Goal: Task Accomplishment & Management: Use online tool/utility

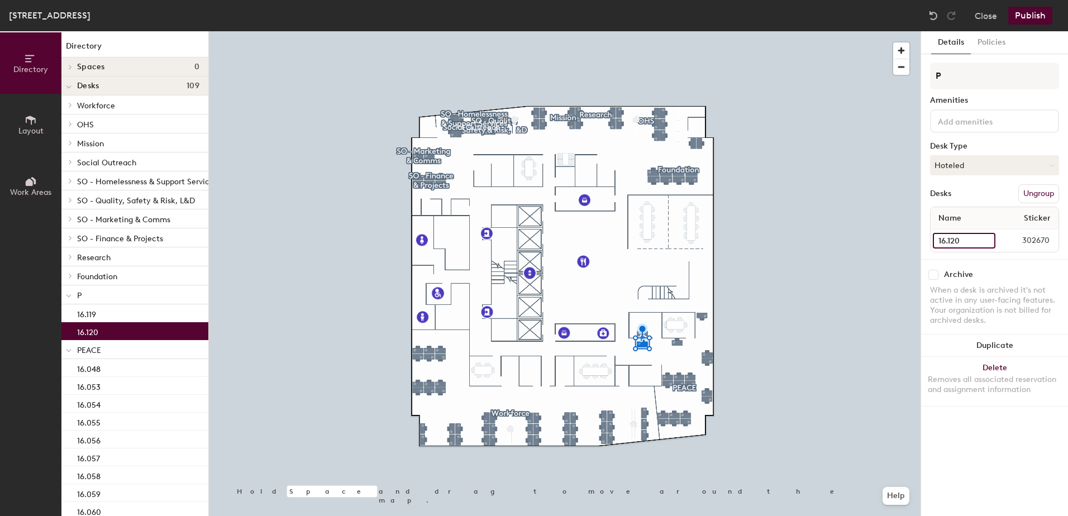
click at [988, 241] on input "16.120" at bounding box center [964, 241] width 63 height 16
click at [981, 242] on input "16.120" at bounding box center [964, 241] width 63 height 16
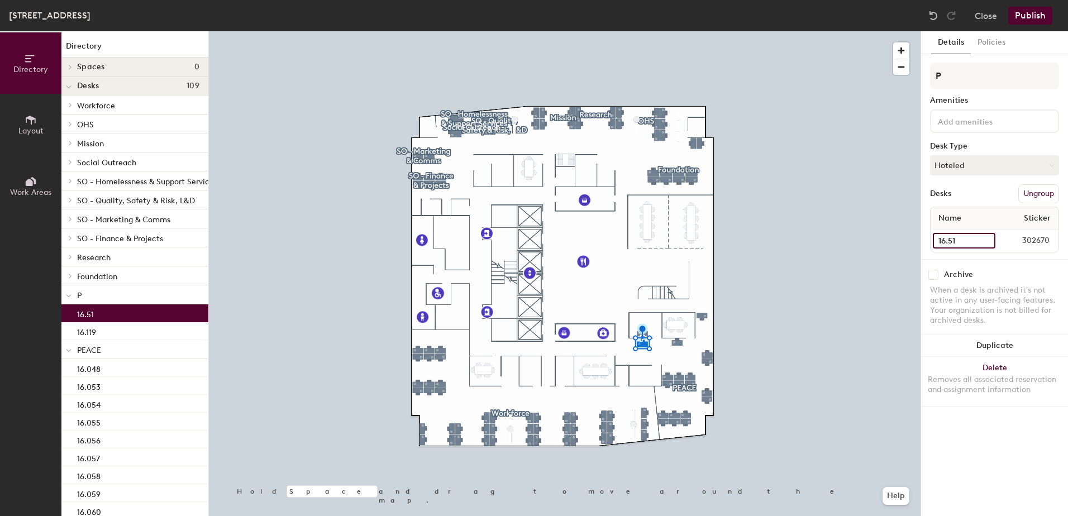
type input "16.51"
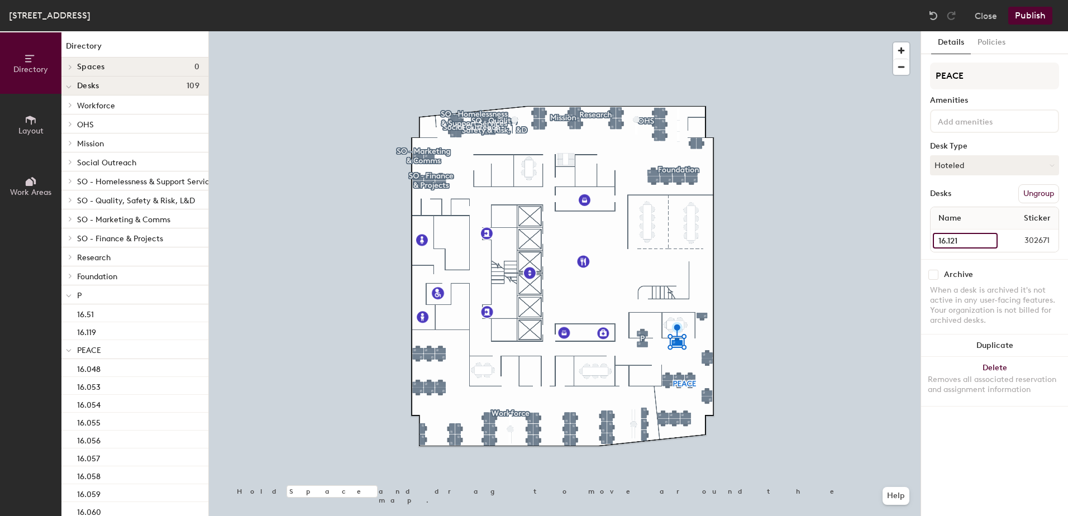
click at [980, 240] on input "16.121" at bounding box center [965, 241] width 65 height 16
click at [964, 240] on input "16.121" at bounding box center [965, 241] width 65 height 16
type input "16.52"
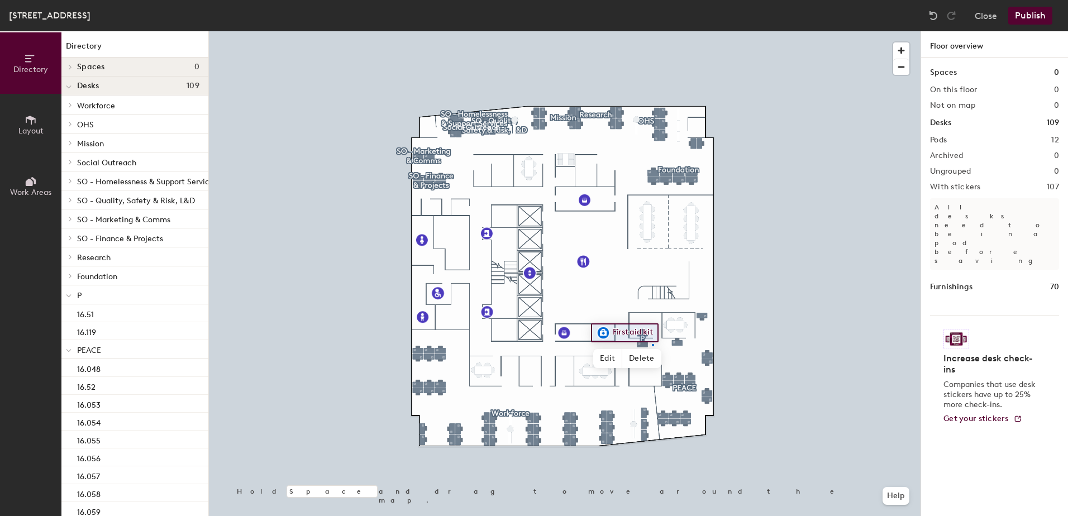
click at [653, 31] on div at bounding box center [565, 31] width 712 height 0
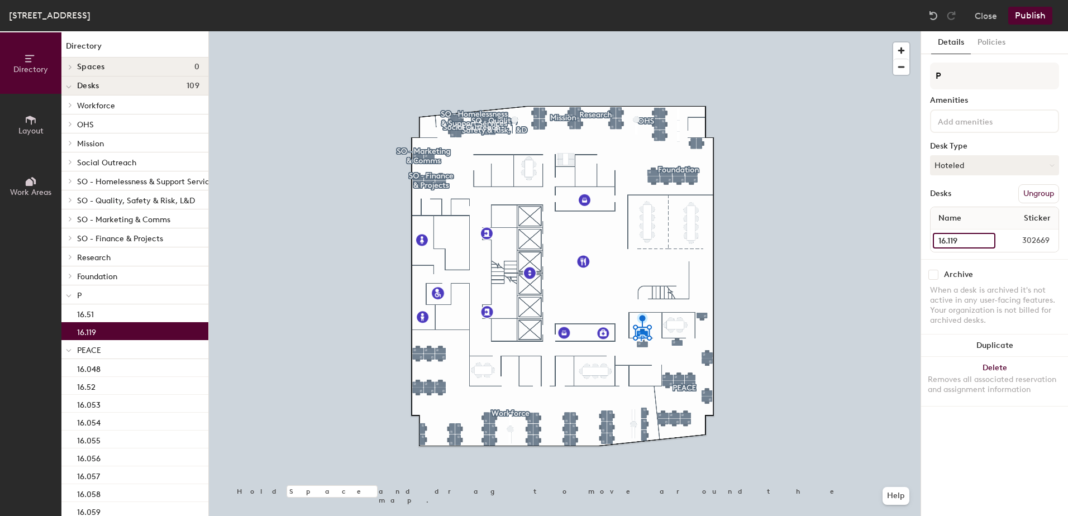
click at [971, 242] on input "16.119" at bounding box center [964, 241] width 63 height 16
click at [970, 237] on input "16.119" at bounding box center [964, 241] width 63 height 16
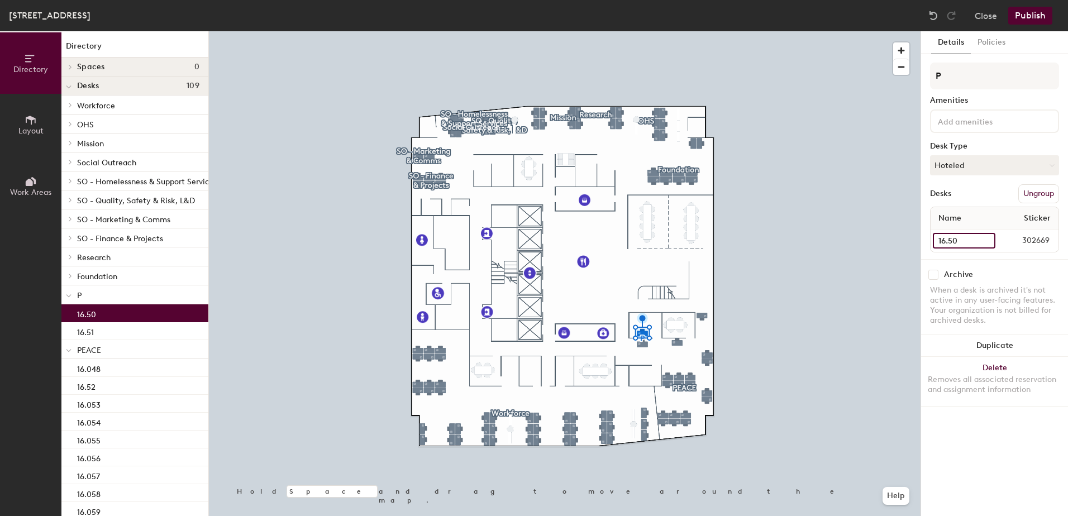
type input "16.50"
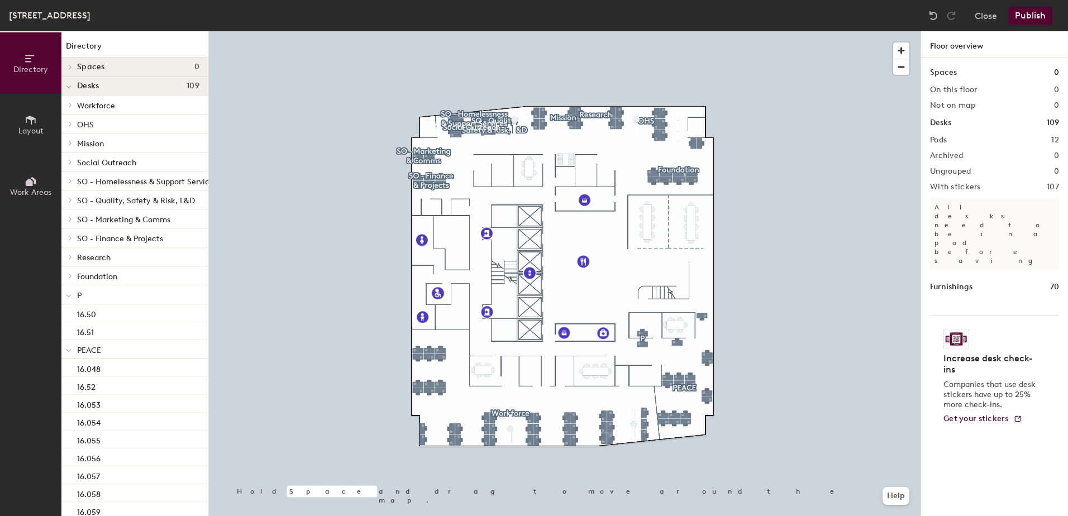
click at [1030, 16] on button "Publish" at bounding box center [1031, 16] width 44 height 18
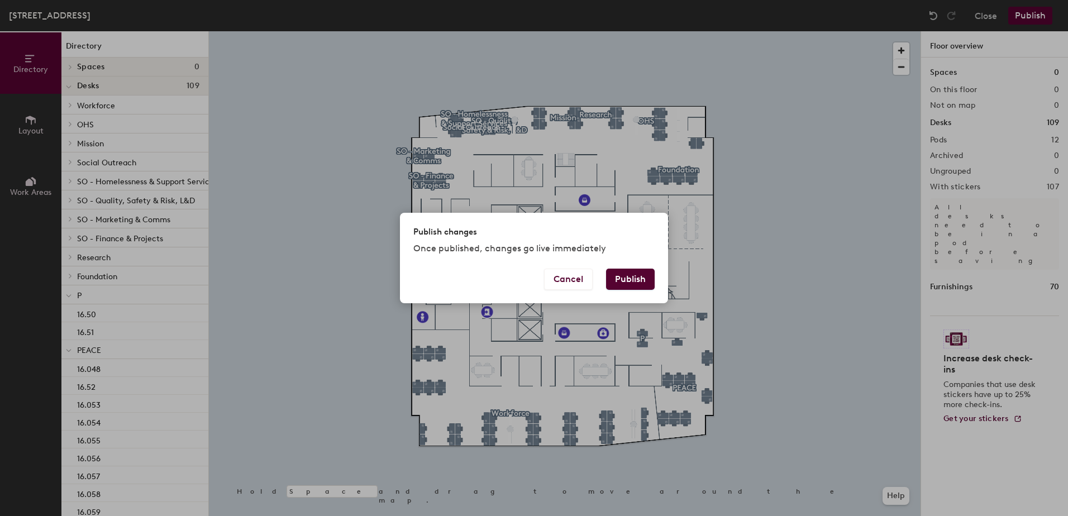
click at [631, 277] on button "Publish" at bounding box center [630, 279] width 49 height 21
